Goal: Transaction & Acquisition: Purchase product/service

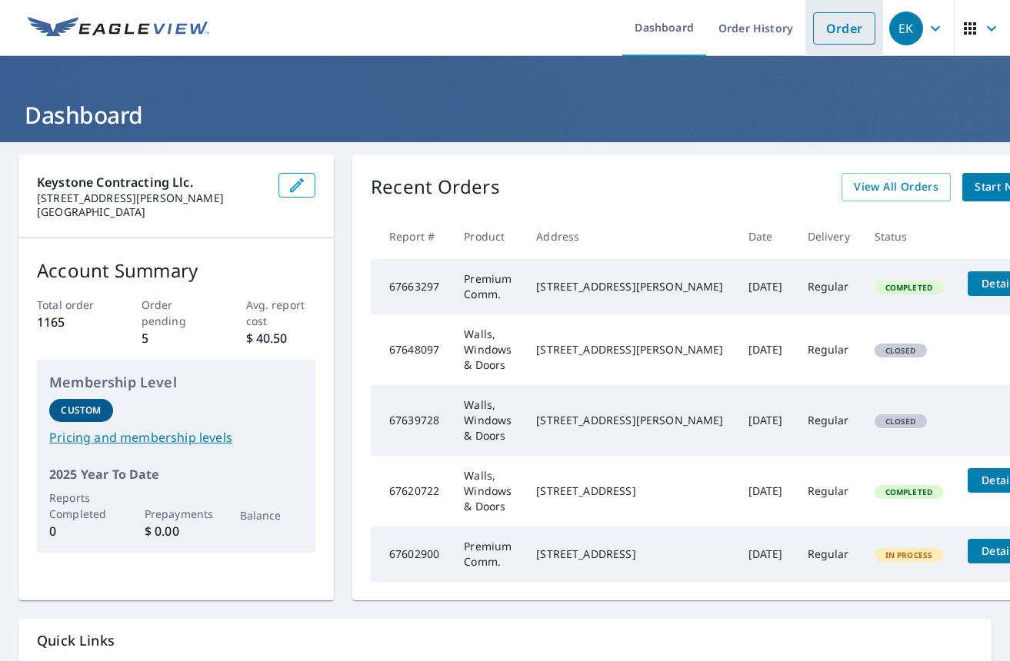
click at [837, 25] on link "Order" at bounding box center [844, 28] width 62 height 32
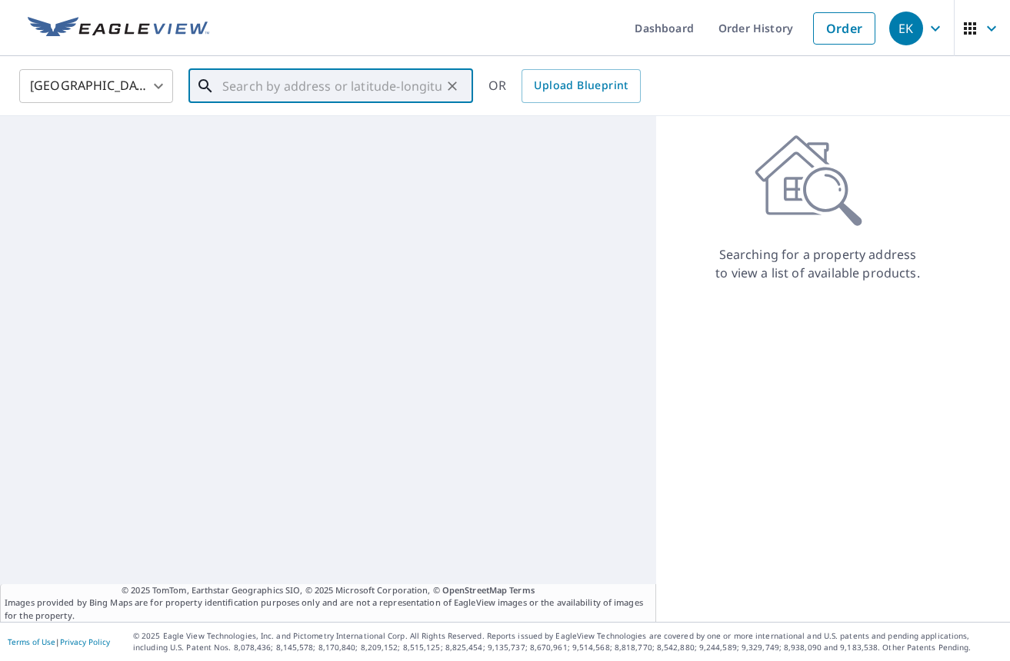
click at [278, 79] on input "text" at bounding box center [331, 86] width 219 height 43
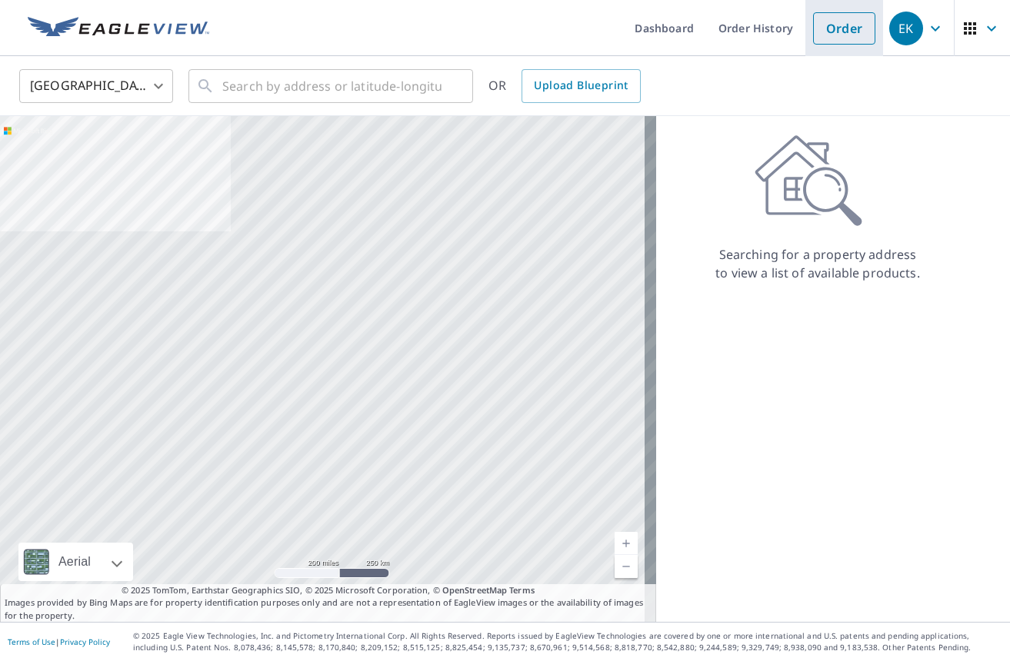
click at [835, 28] on link "Order" at bounding box center [844, 28] width 62 height 32
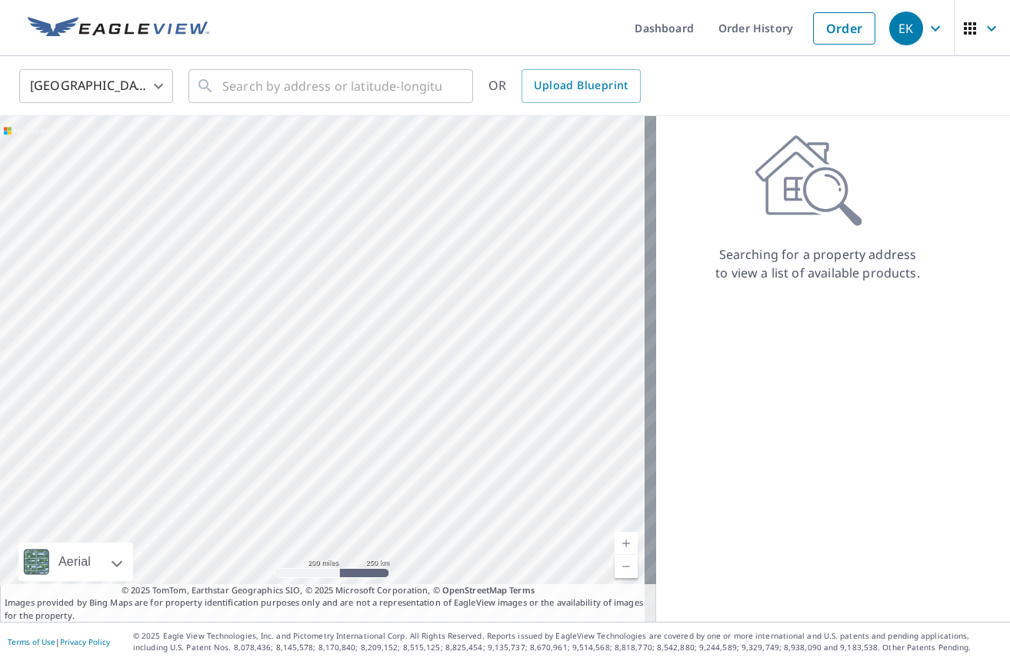
click at [952, 193] on div "Searching for a property address to view a list of available products." at bounding box center [817, 209] width 323 height 148
click at [352, 81] on input "text" at bounding box center [331, 86] width 219 height 43
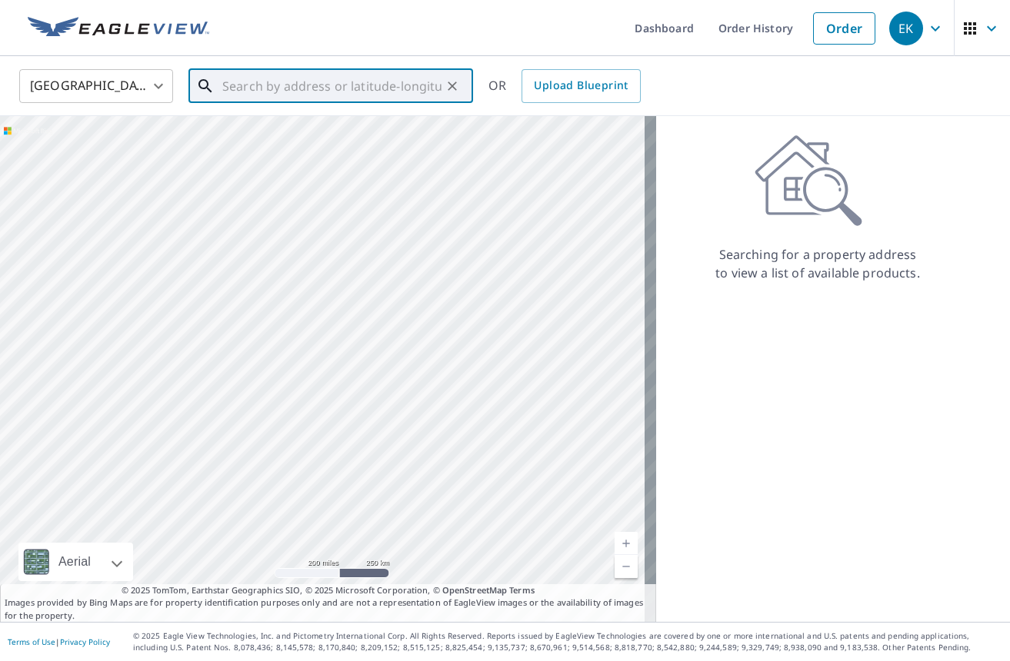
paste input "[STREET_ADDRESS]"
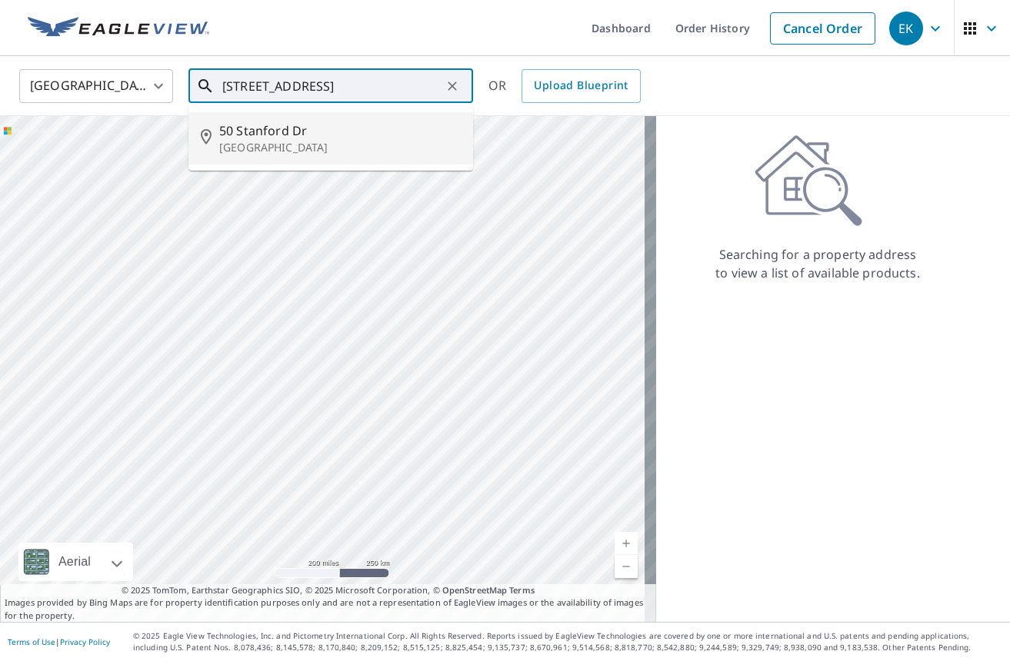
click at [275, 125] on span "50 Stanford Dr" at bounding box center [340, 131] width 242 height 18
type input "[STREET_ADDRESS][PERSON_NAME]"
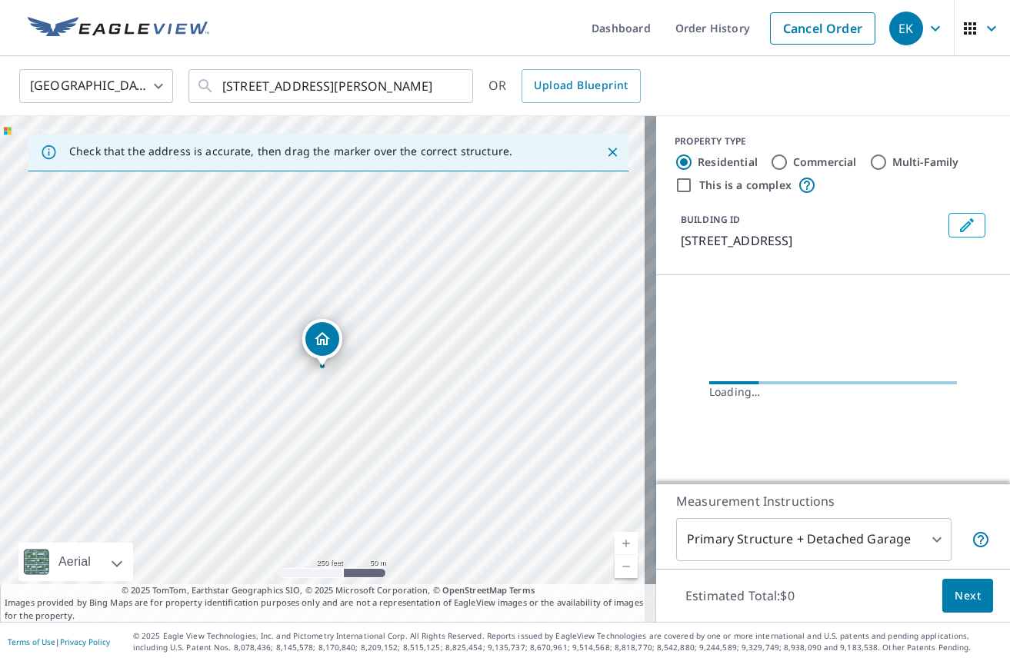
click at [325, 340] on icon "Dropped pin, building 1, Residential property, 50 Stanford Dr Hazlet, NJ 07730" at bounding box center [322, 339] width 18 height 18
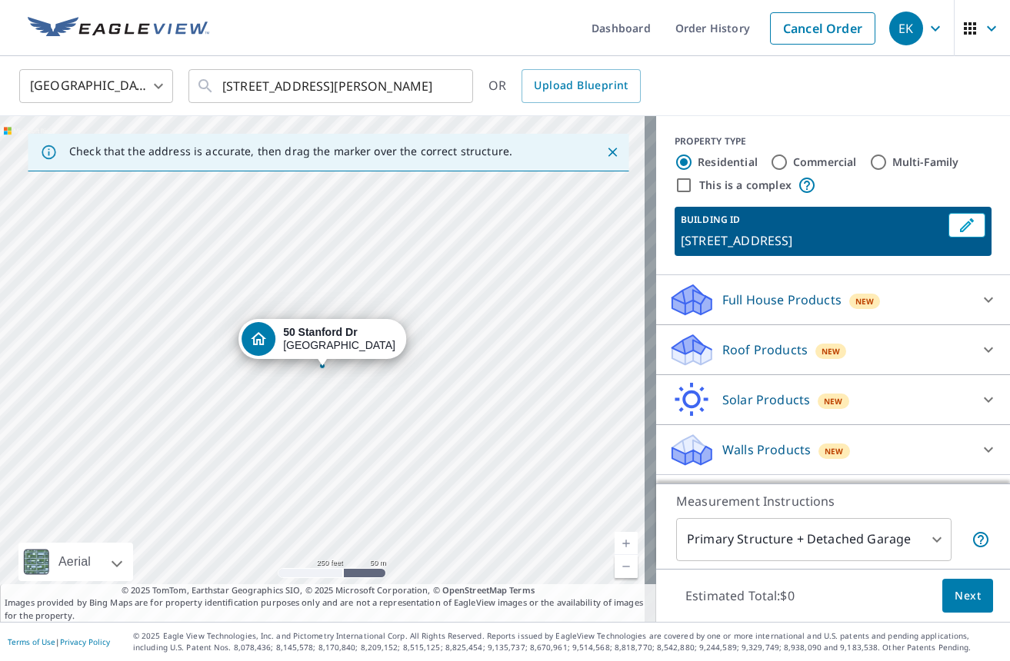
click at [818, 450] on div "New" at bounding box center [834, 451] width 32 height 15
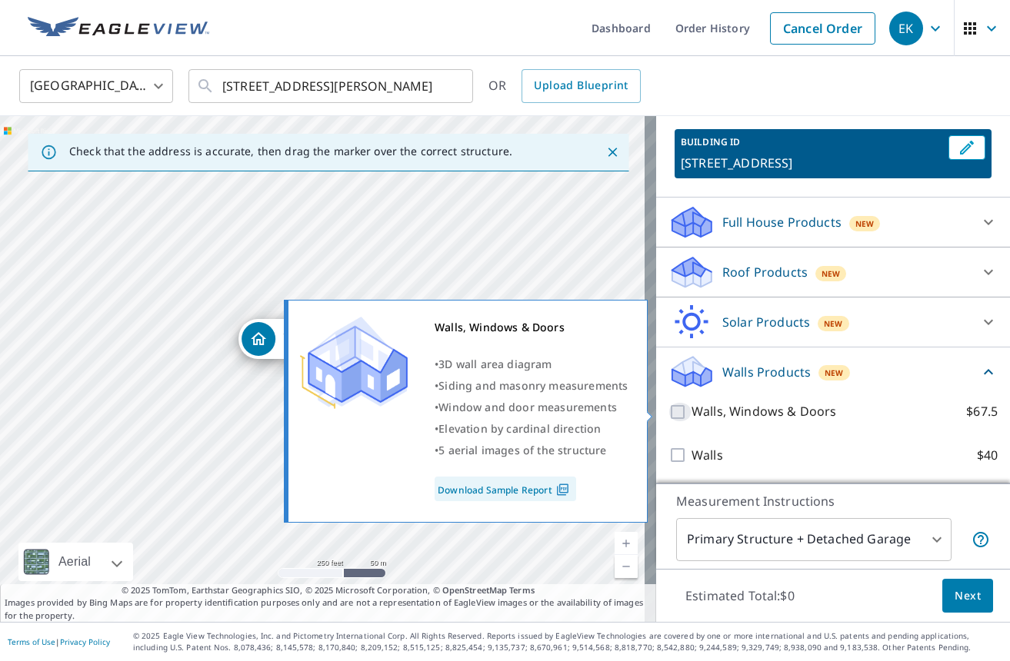
click at [670, 410] on input "Walls, Windows & Doors $67.5" at bounding box center [679, 412] width 23 height 18
checkbox input "true"
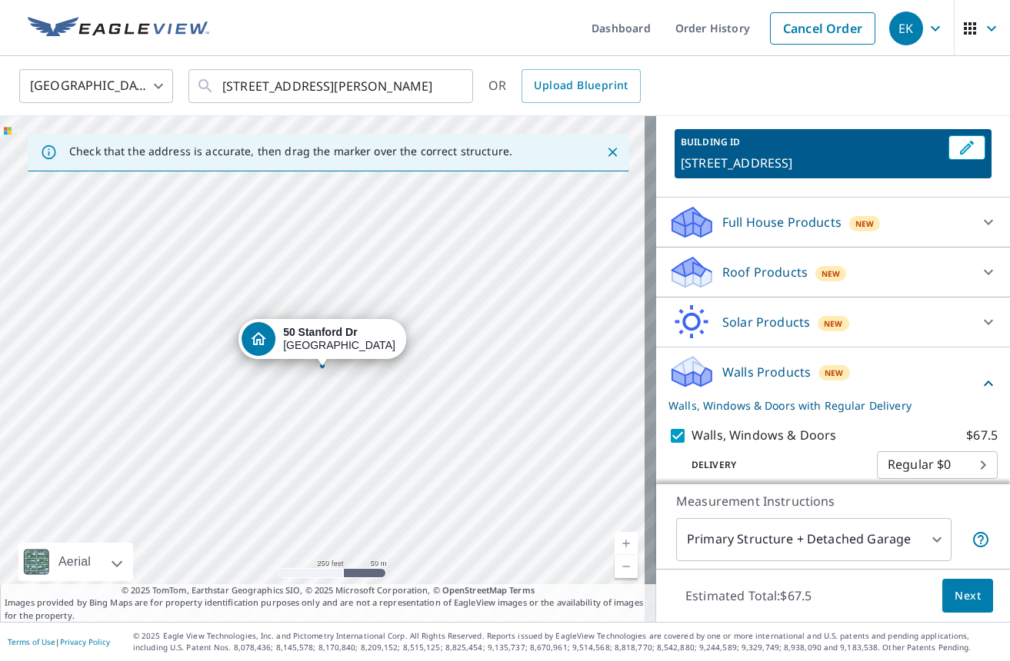
click at [965, 598] on span "Next" at bounding box center [968, 596] width 26 height 19
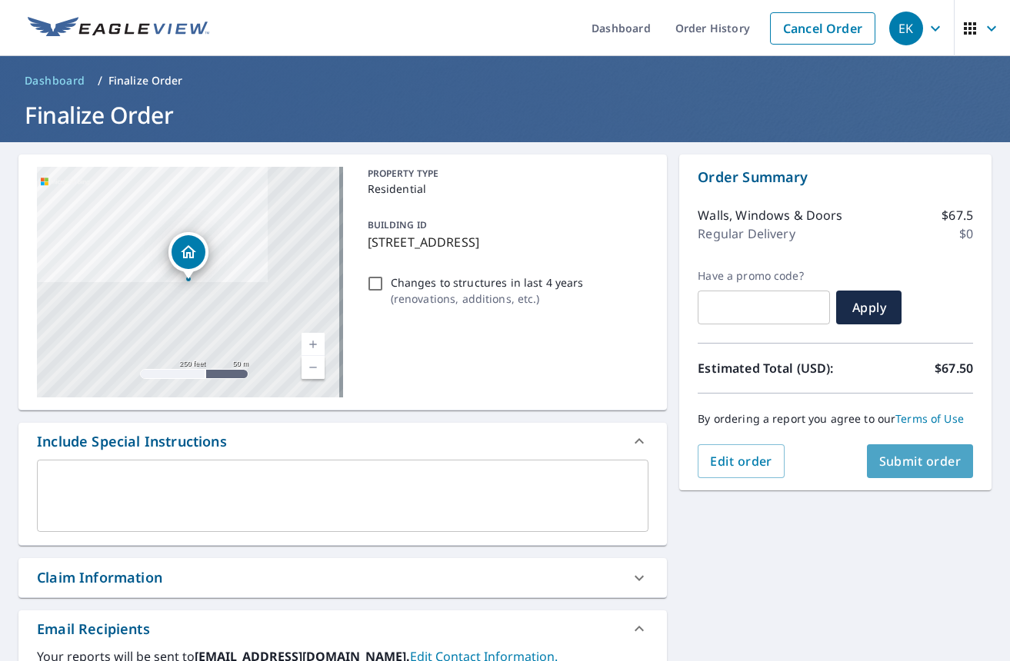
click at [905, 459] on span "Submit order" at bounding box center [920, 461] width 82 height 17
